Goal: Obtain resource: Download file/media

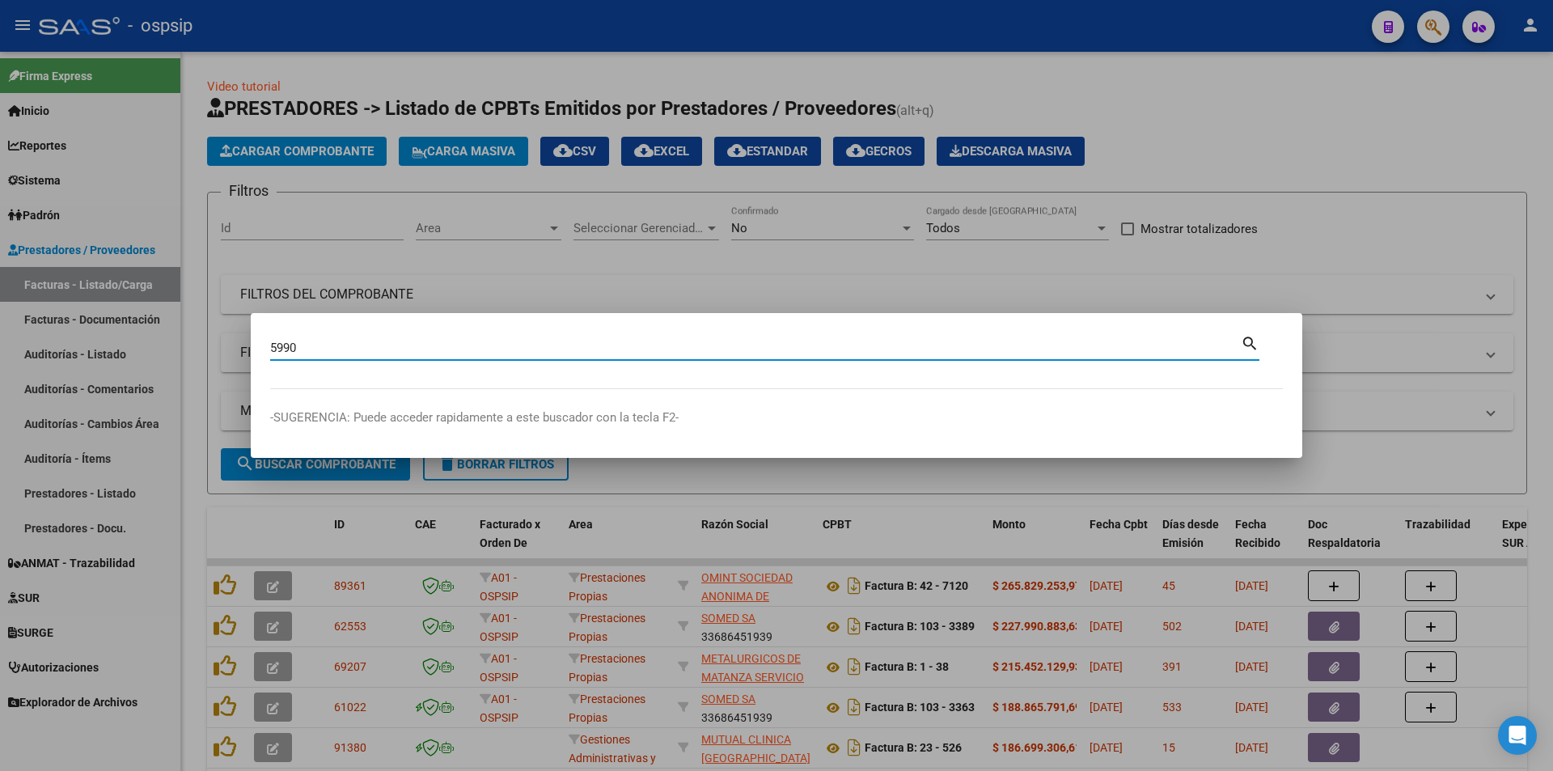
type input "5990"
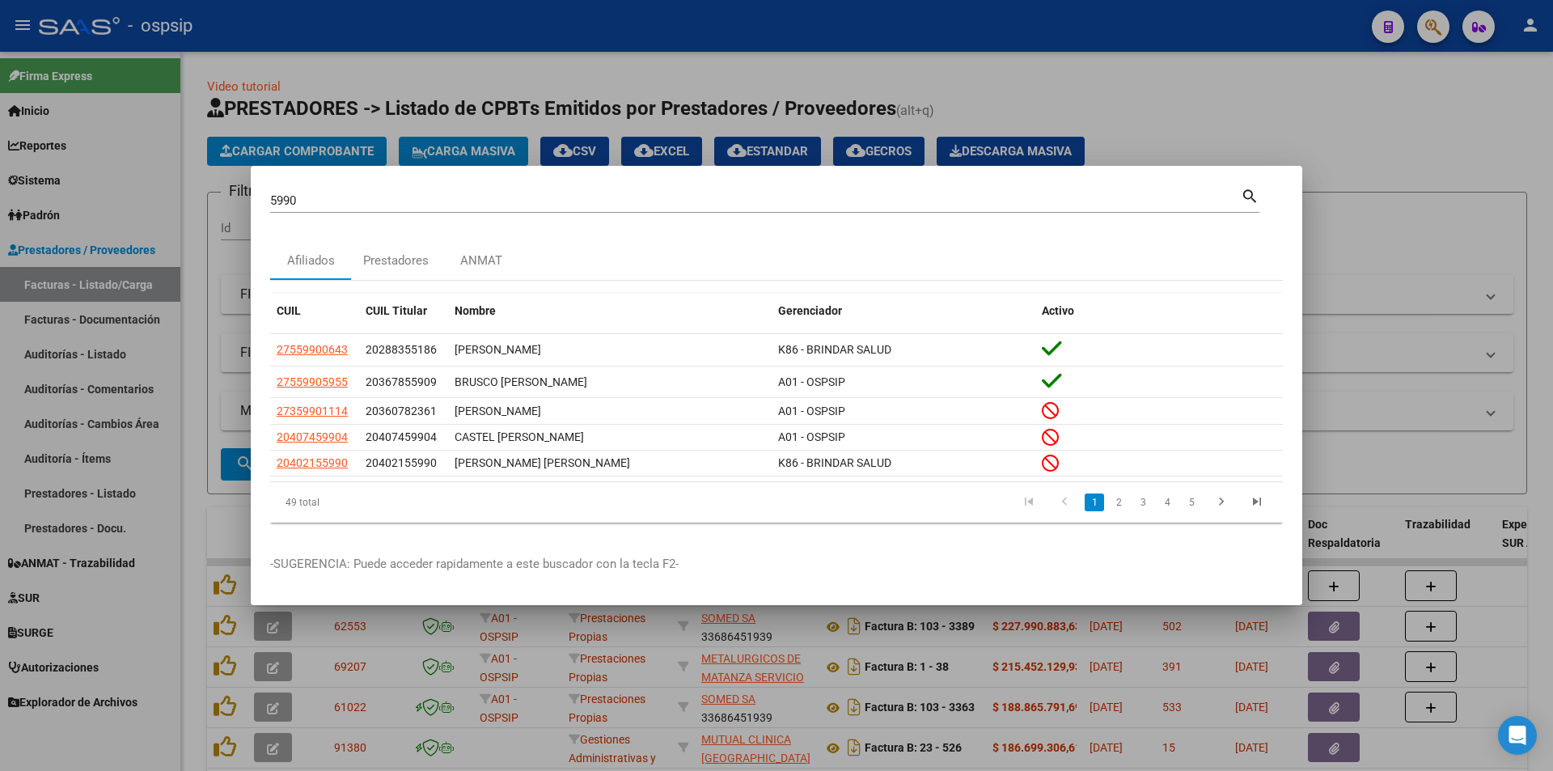
click at [463, 152] on div at bounding box center [776, 385] width 1553 height 771
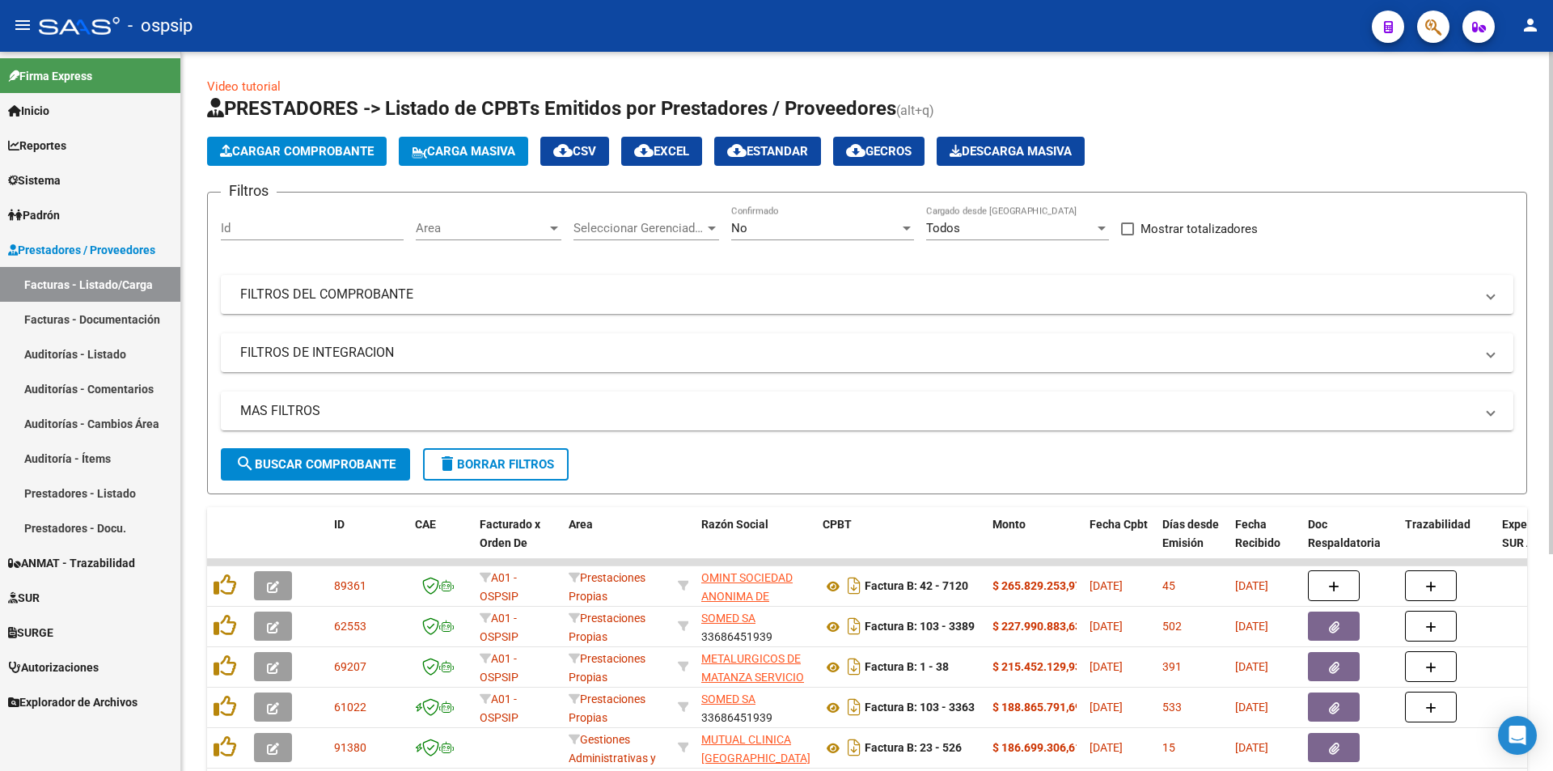
click at [394, 263] on div "Filtros Id Area Area Seleccionar Gerenciador Seleccionar Gerenciador No Confirm…" at bounding box center [867, 326] width 1293 height 243
click at [395, 273] on div "Filtros Id Area Area Seleccionar Gerenciador Seleccionar Gerenciador No Confirm…" at bounding box center [867, 326] width 1293 height 243
click at [391, 293] on mat-panel-title "FILTROS DEL COMPROBANTE" at bounding box center [857, 295] width 1234 height 18
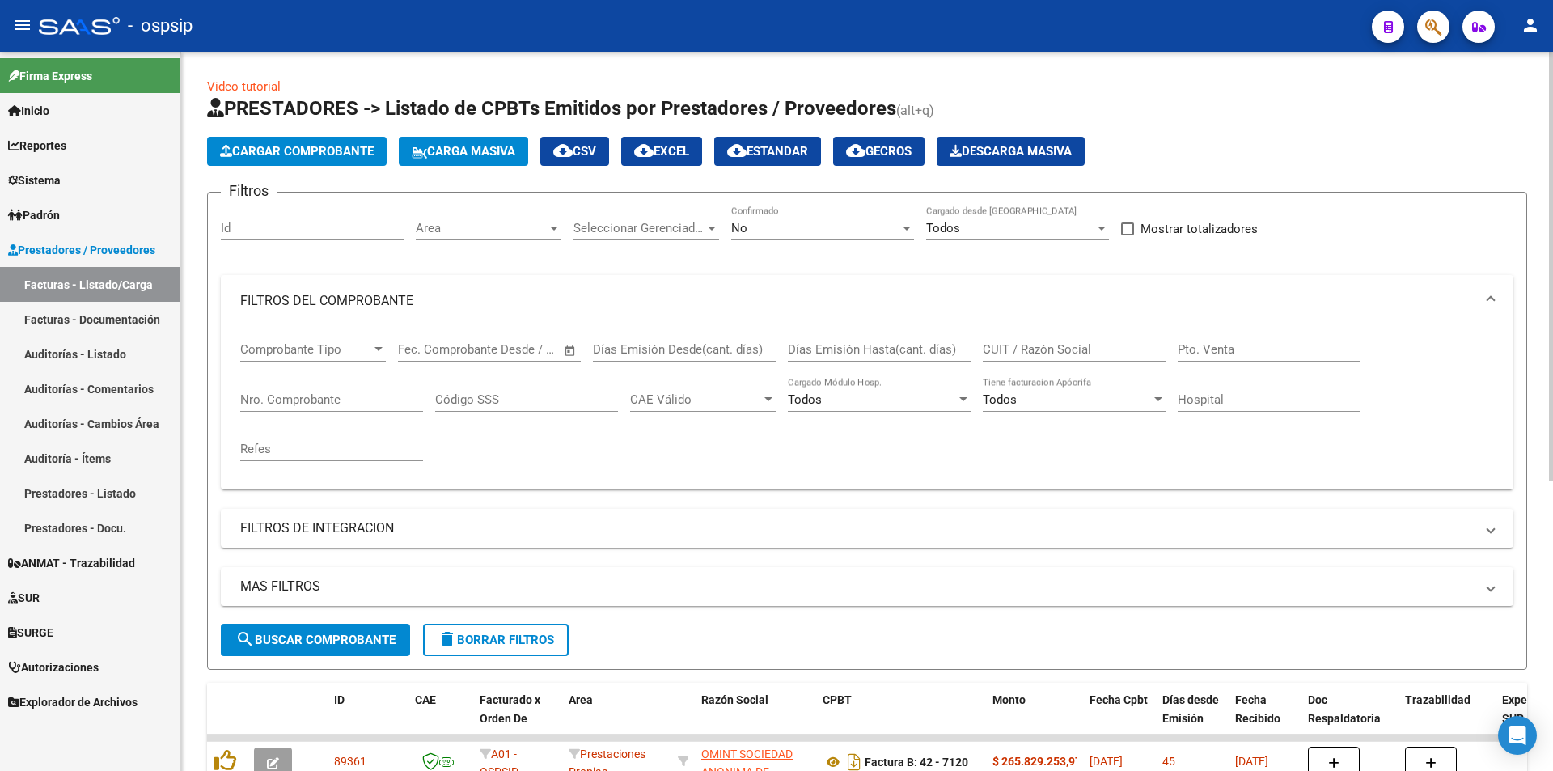
click at [300, 429] on div "Refes" at bounding box center [331, 443] width 183 height 35
click at [315, 398] on input "Nro. Comprobante" at bounding box center [331, 399] width 183 height 15
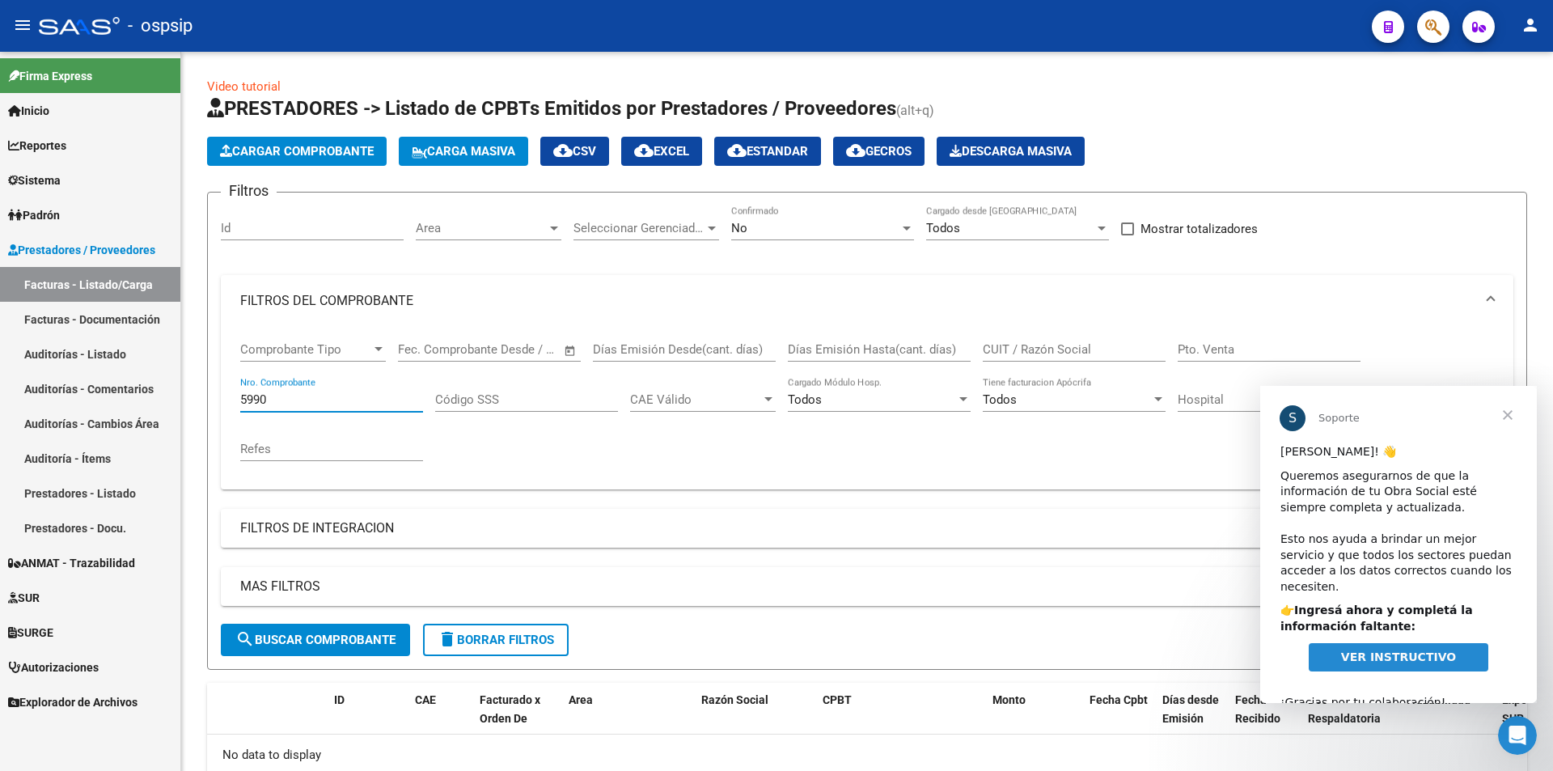
type input "5990"
click at [1503, 413] on span "Cerrar" at bounding box center [1508, 415] width 58 height 58
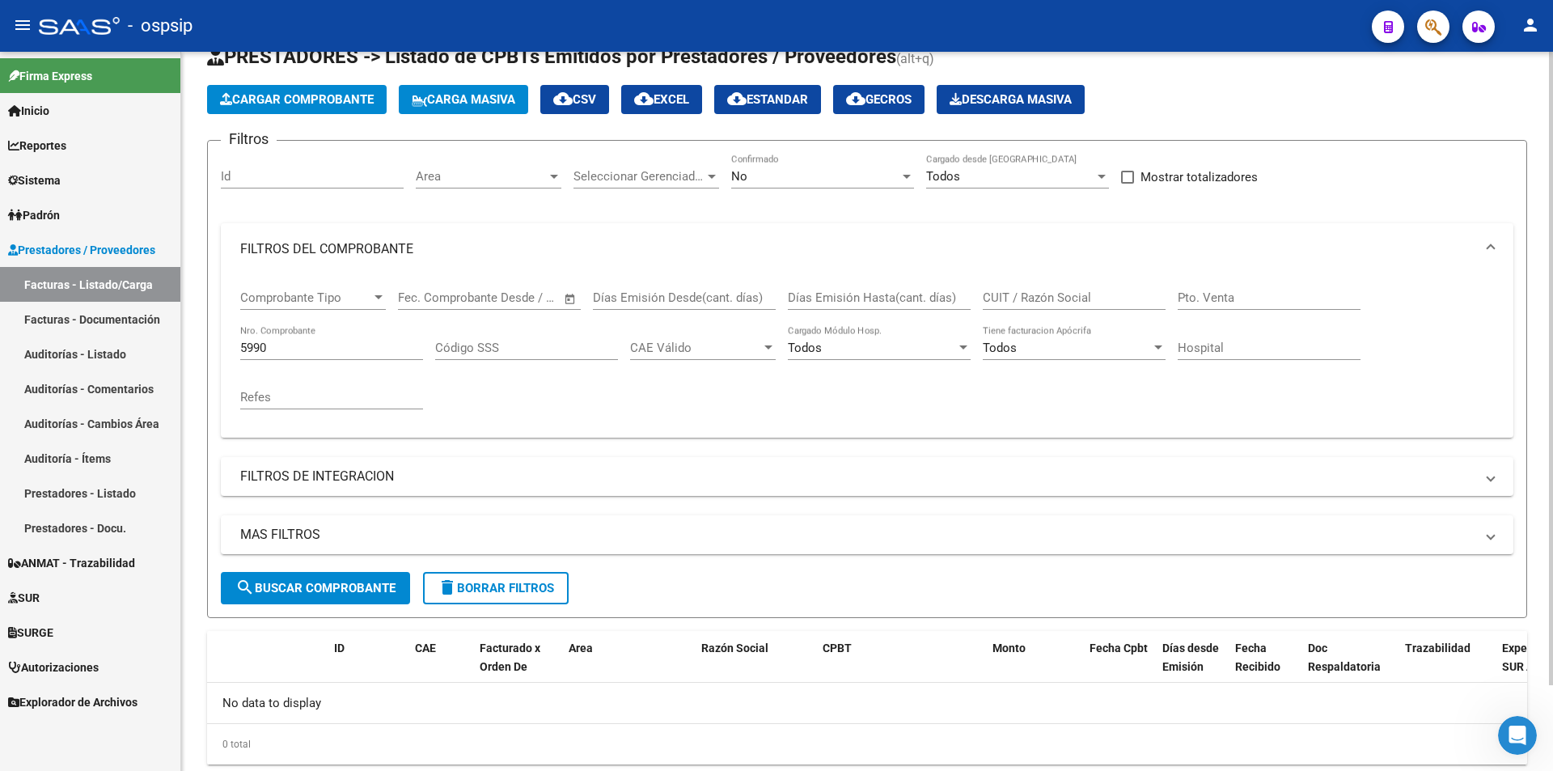
scroll to position [97, 0]
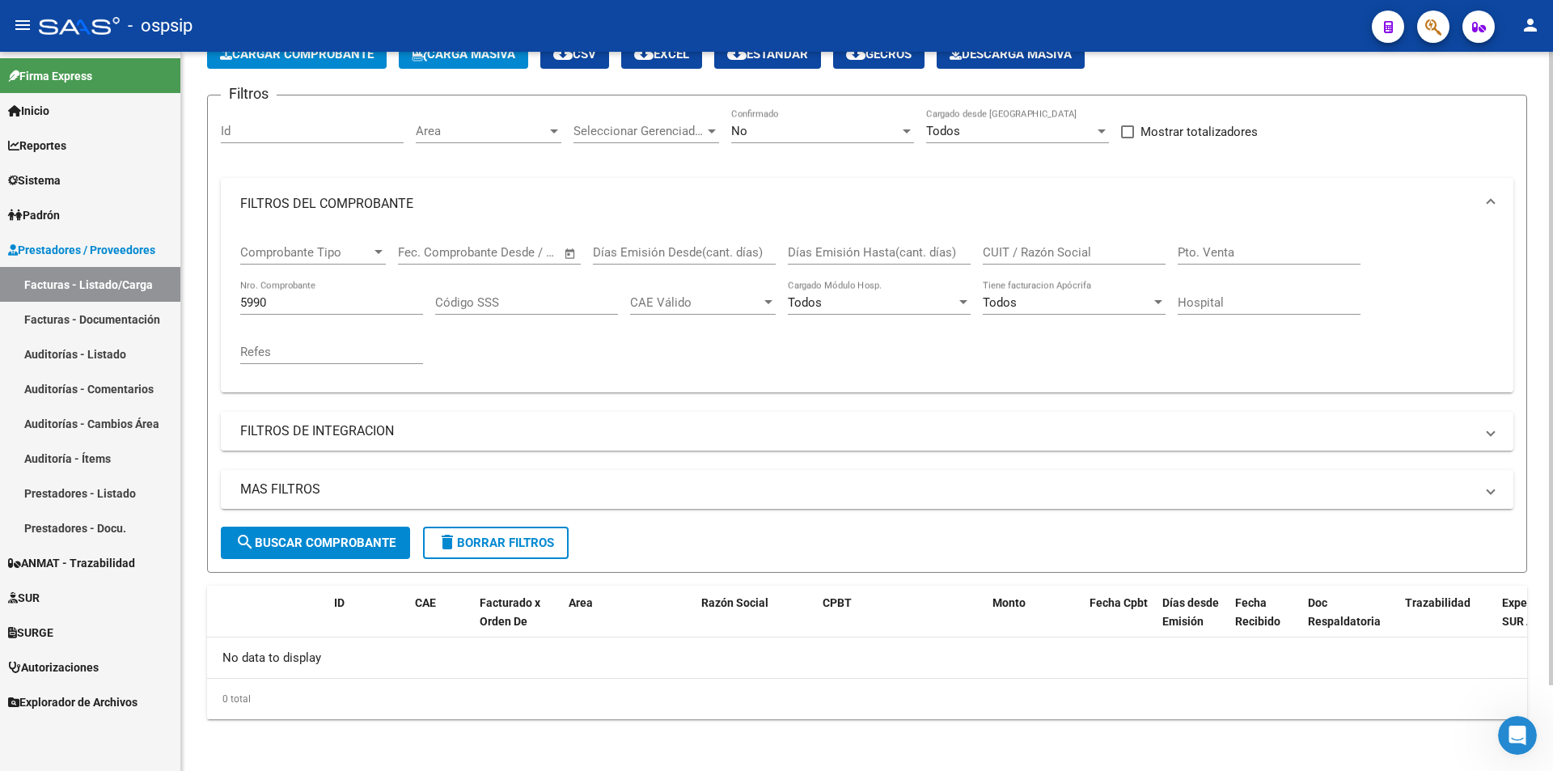
click at [803, 146] on div "No Confirmado" at bounding box center [822, 133] width 183 height 50
click at [804, 131] on div "No" at bounding box center [815, 131] width 168 height 15
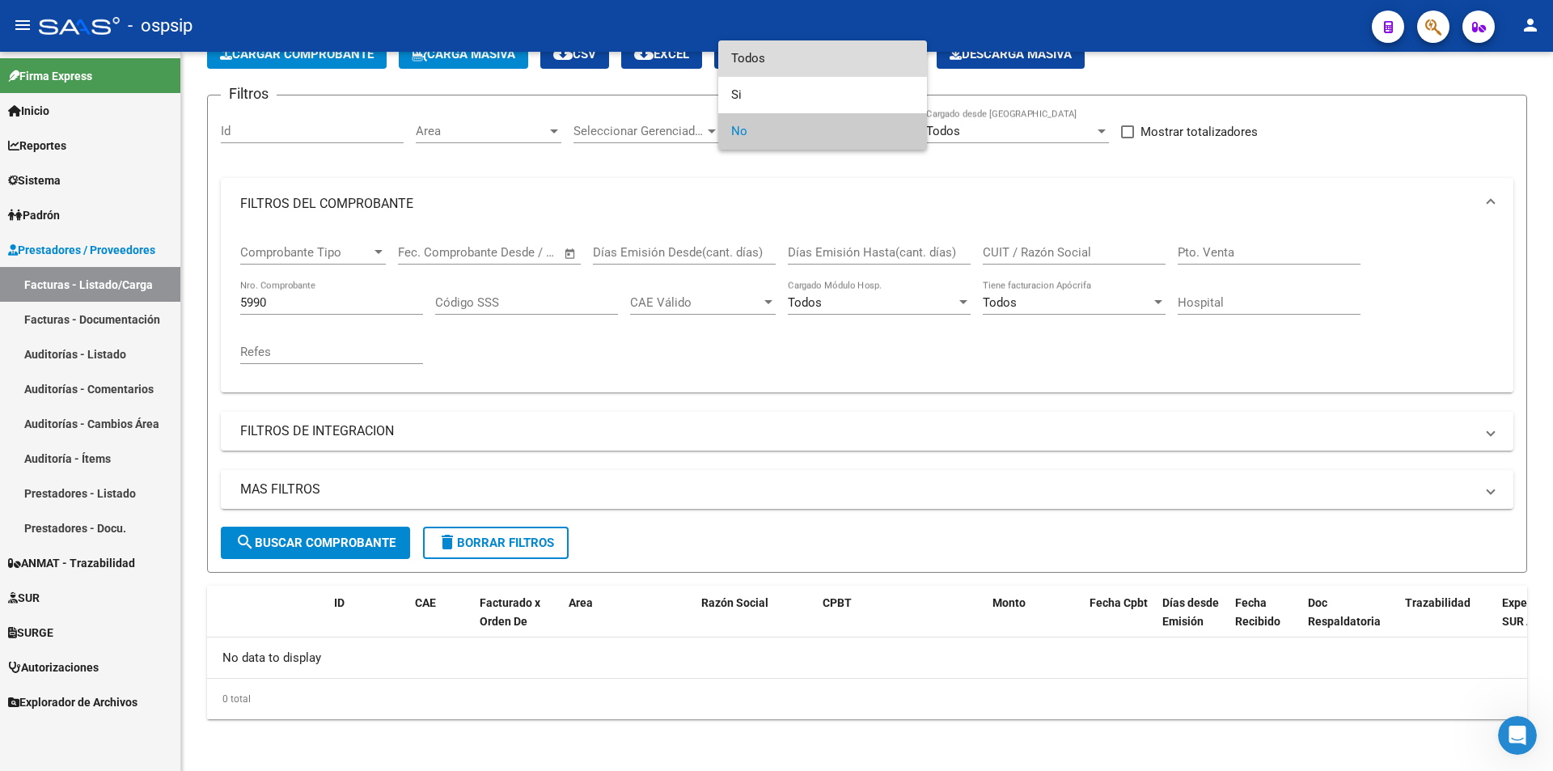
click at [797, 66] on span "Todos" at bounding box center [822, 58] width 183 height 36
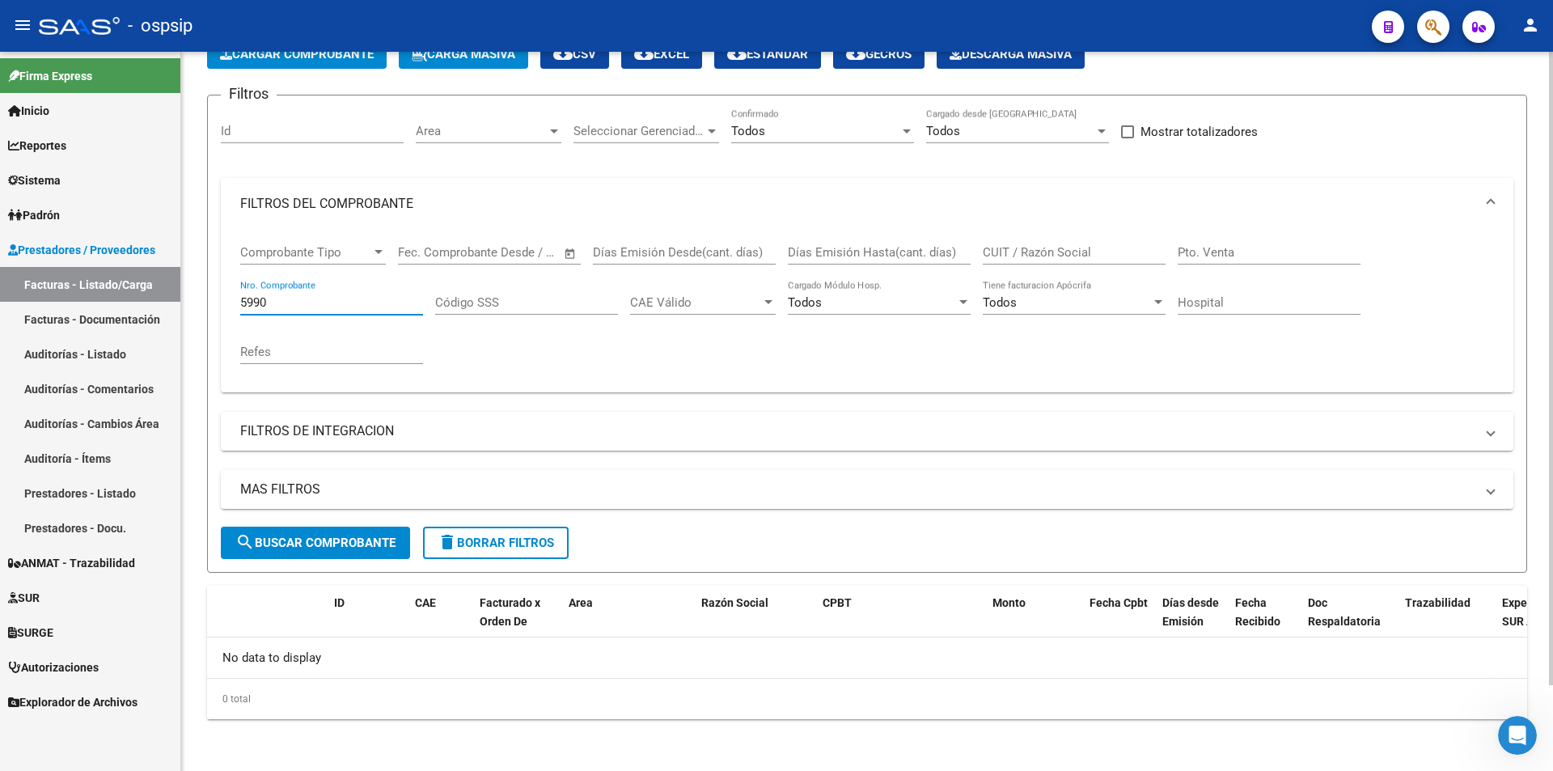
click at [365, 300] on input "5990" at bounding box center [331, 302] width 183 height 15
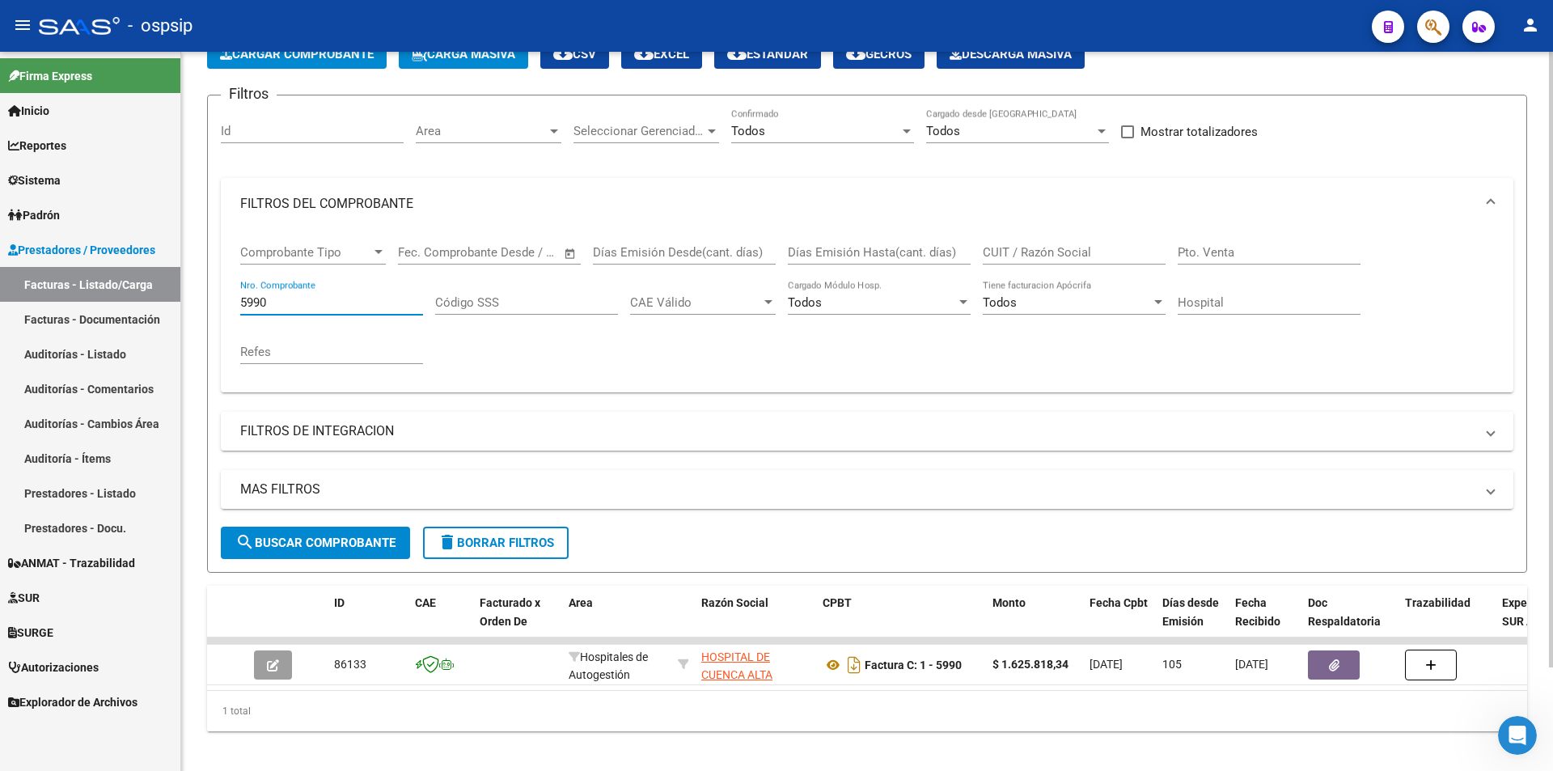
scroll to position [121, 0]
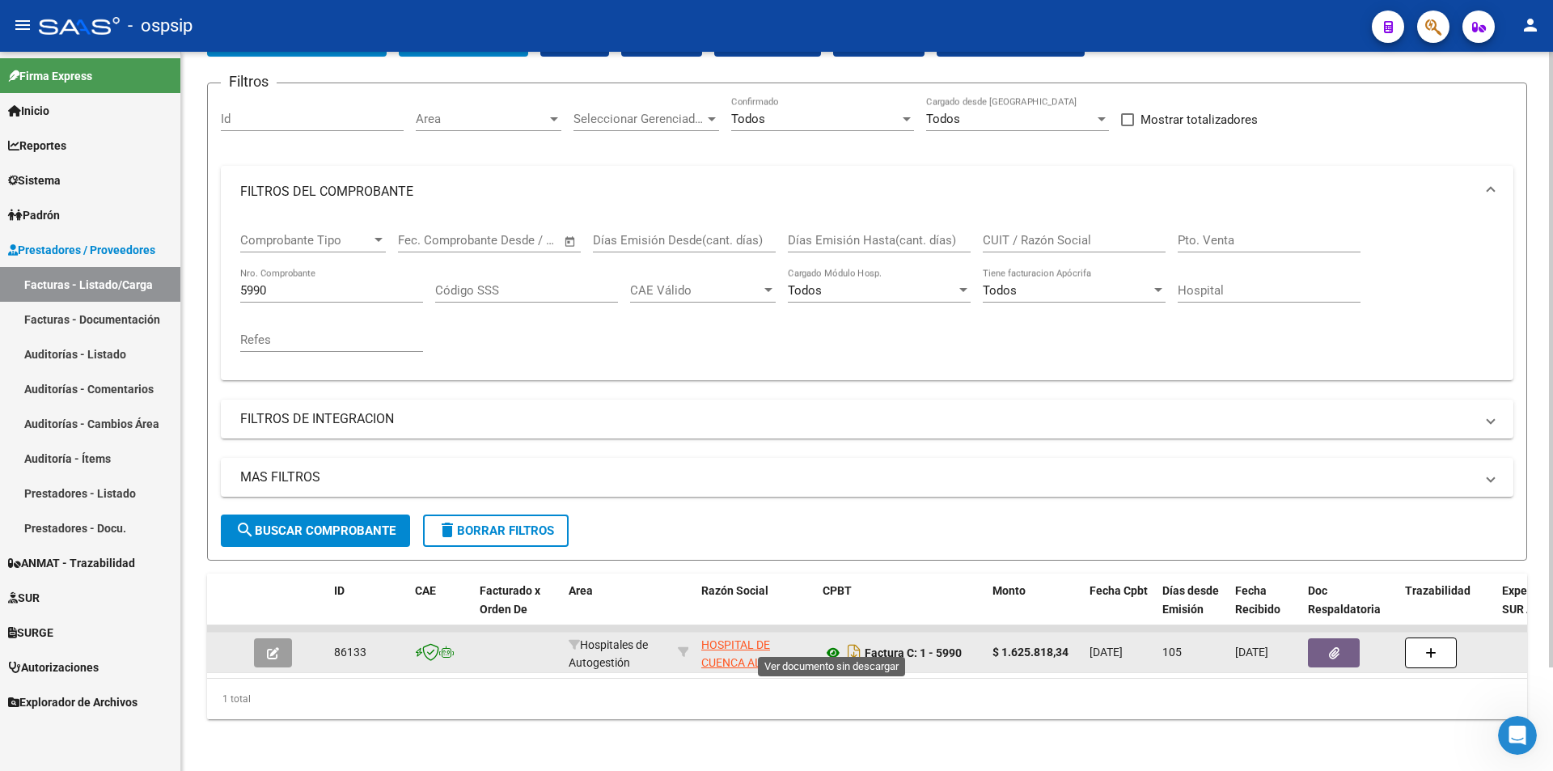
click at [840, 646] on app-download-rewritename at bounding box center [844, 652] width 42 height 13
click at [830, 643] on icon at bounding box center [833, 652] width 21 height 19
